Goal: Task Accomplishment & Management: Manage account settings

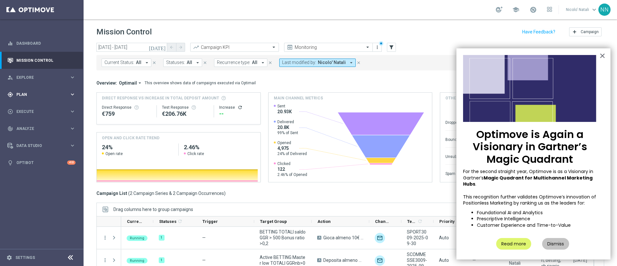
click at [29, 98] on div "gps_fixed Plan keyboard_arrow_right" at bounding box center [41, 94] width 83 height 17
click at [35, 106] on link "Target Groups" at bounding box center [42, 107] width 50 height 5
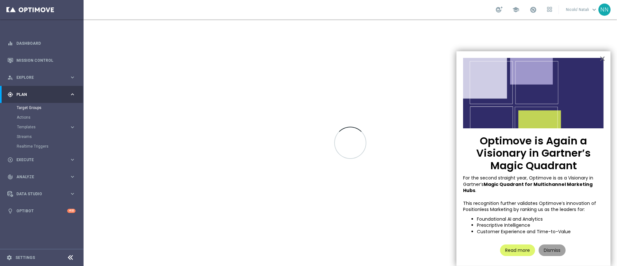
click at [549, 244] on button "Dismiss" at bounding box center [551, 250] width 27 height 12
